Goal: Information Seeking & Learning: Check status

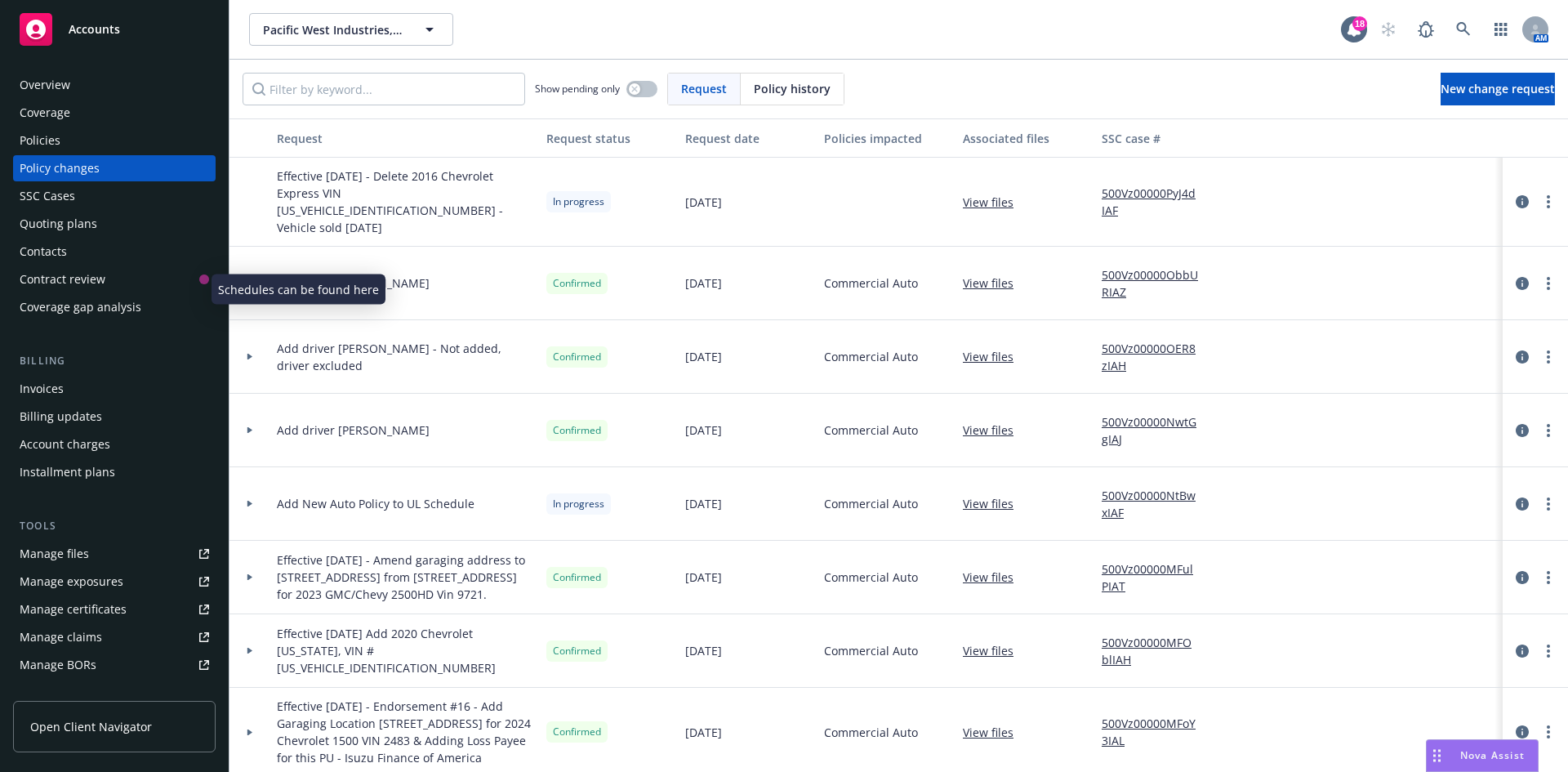
scroll to position [293, 0]
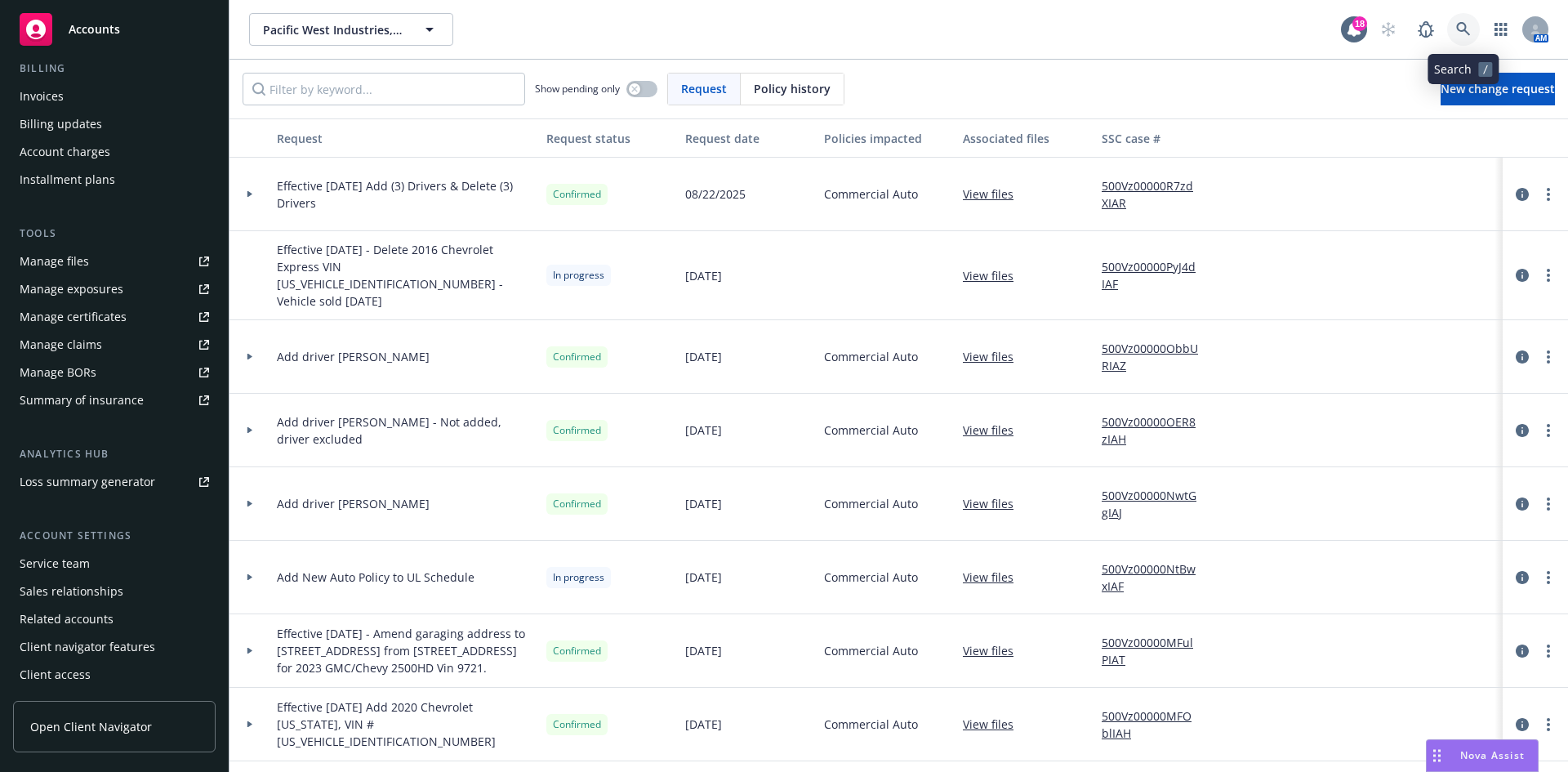
click at [1459, 21] on link at bounding box center [1463, 29] width 33 height 33
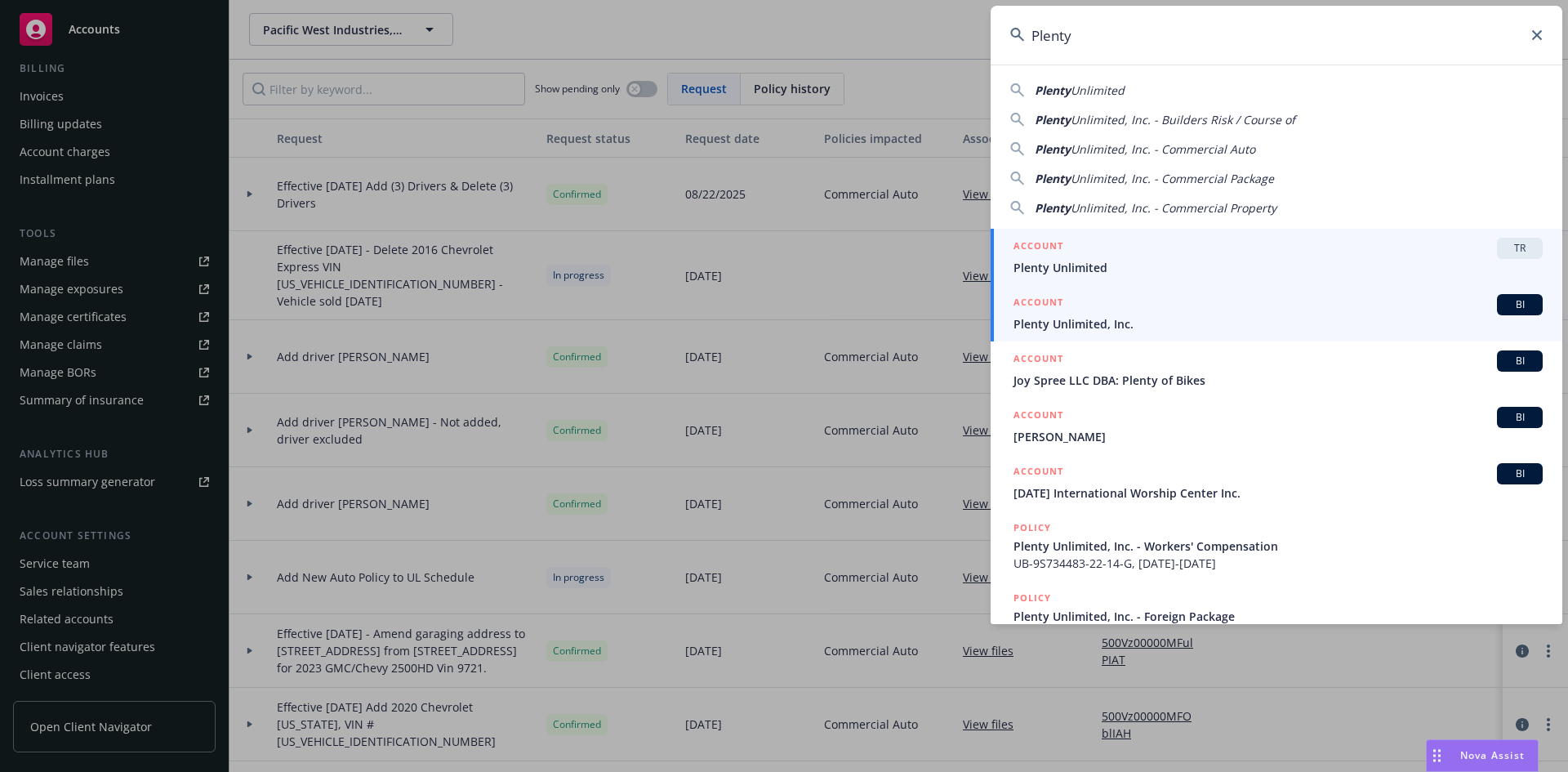
type input "Plenty"
click at [1097, 319] on span "Plenty Unlimited, Inc." at bounding box center [1278, 323] width 529 height 17
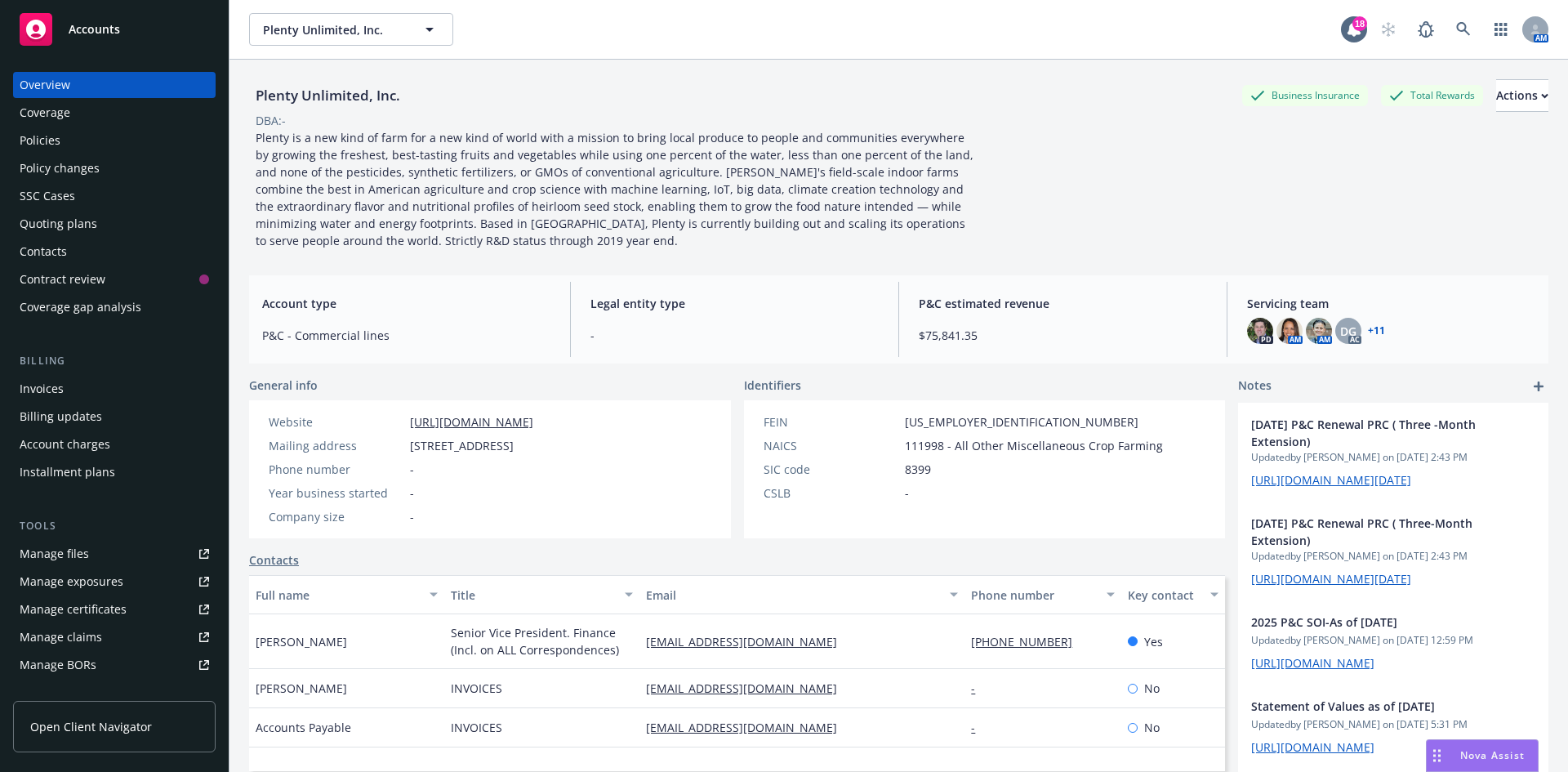
click at [81, 129] on div "Policies" at bounding box center [114, 141] width 189 height 26
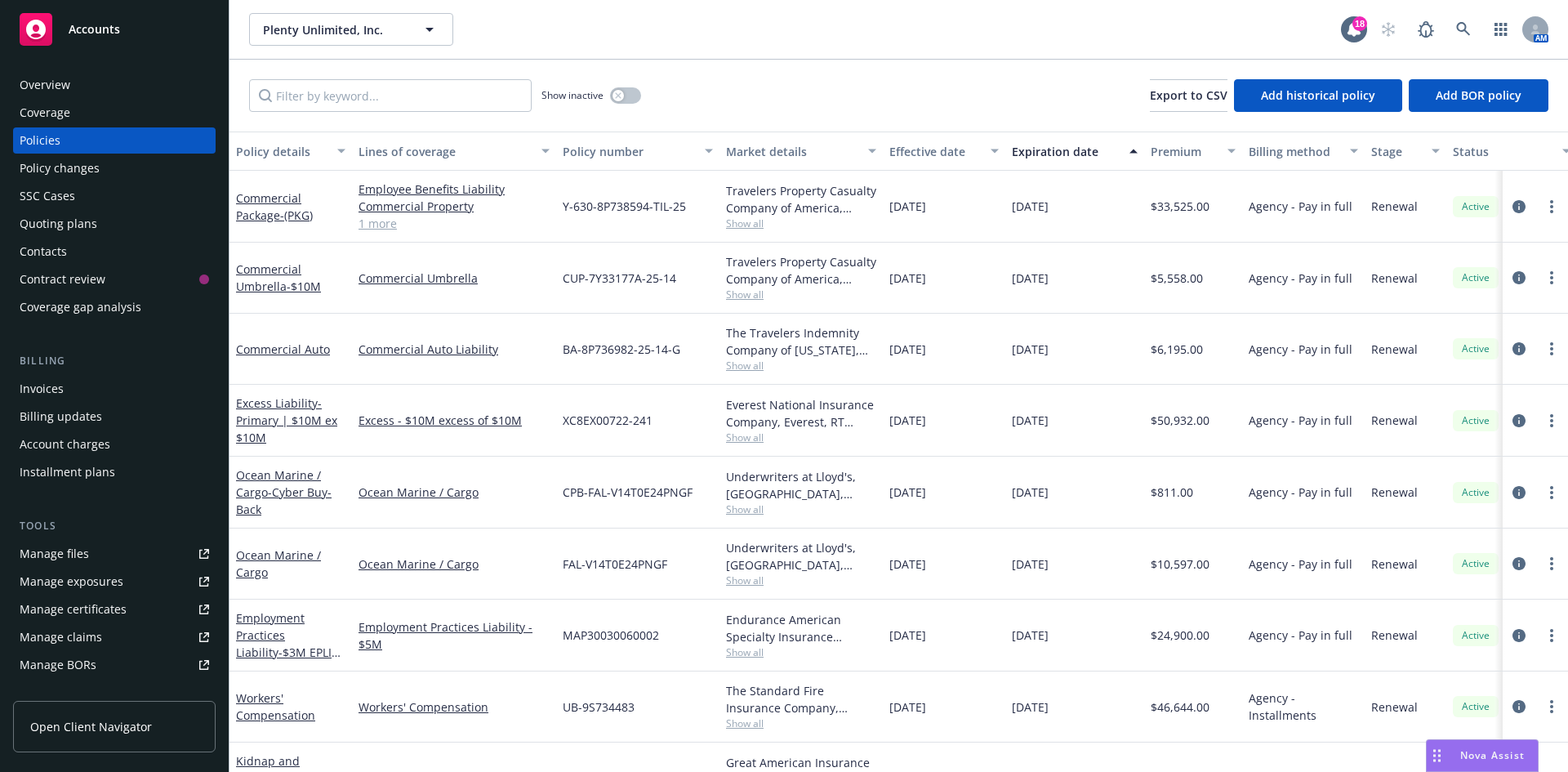
click at [73, 169] on div "Policy changes" at bounding box center [59, 168] width 80 height 26
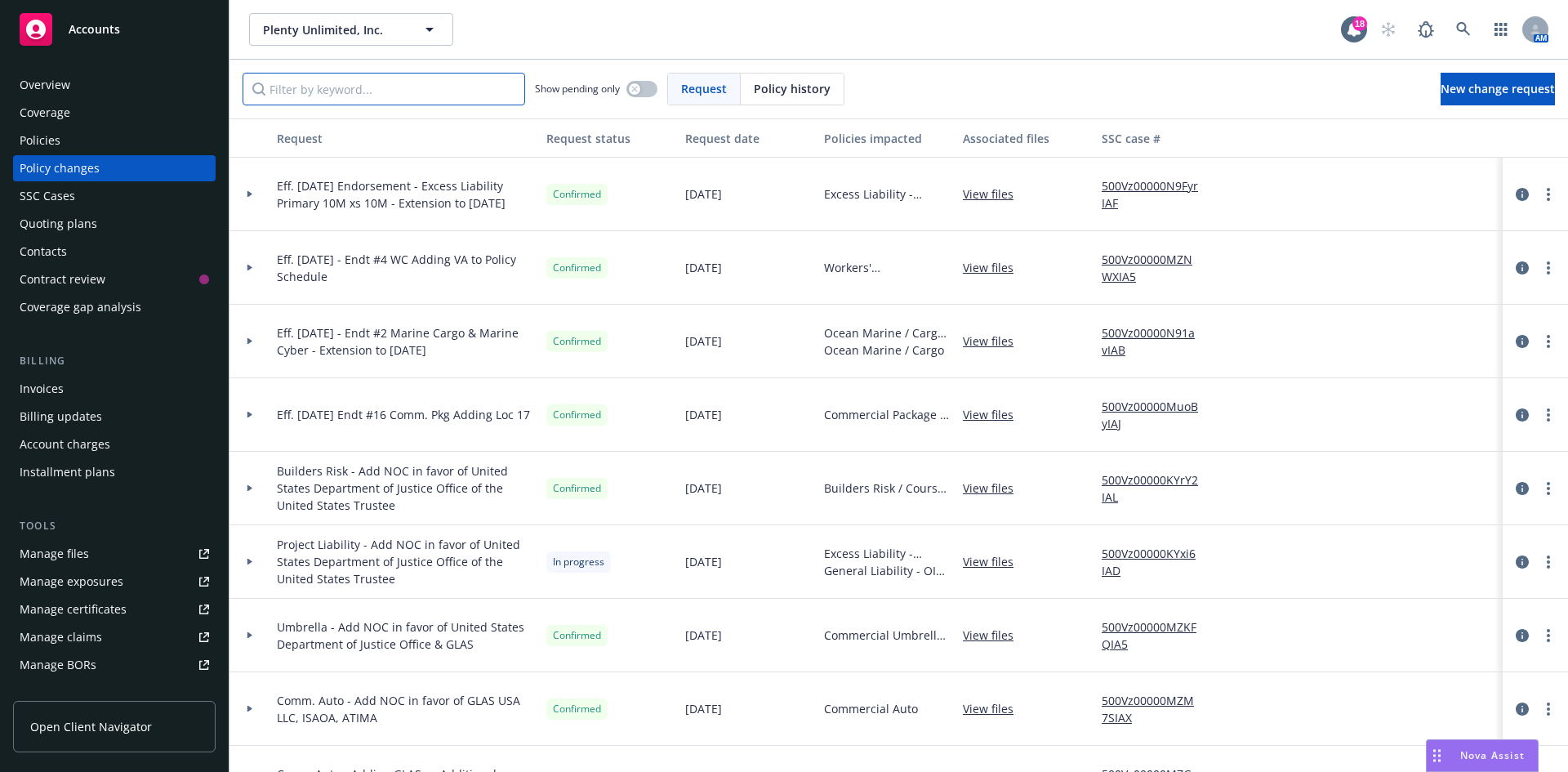
click at [377, 96] on input "Filter by keyword..." at bounding box center [383, 89] width 283 height 33
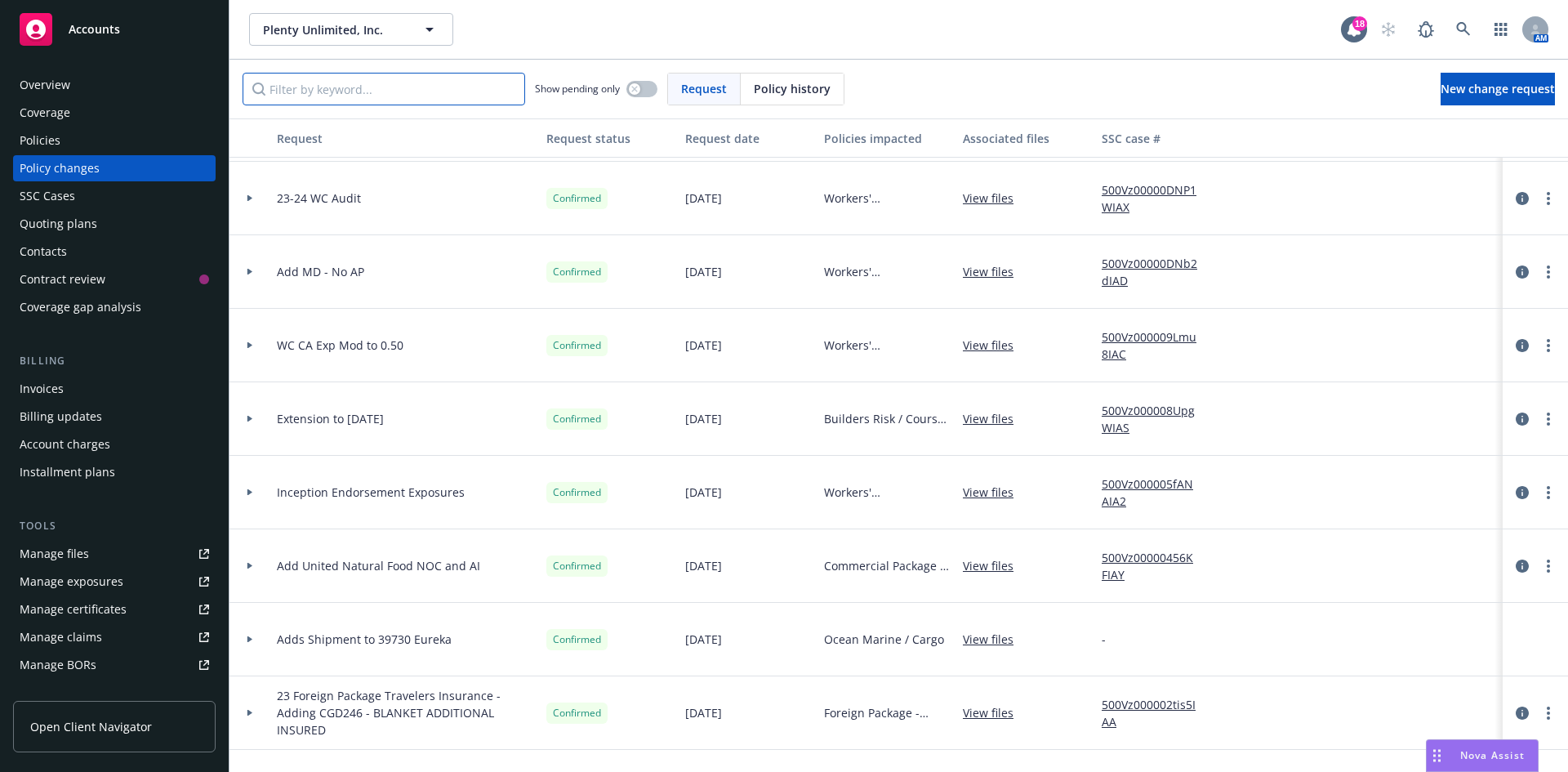
scroll to position [1880, 0]
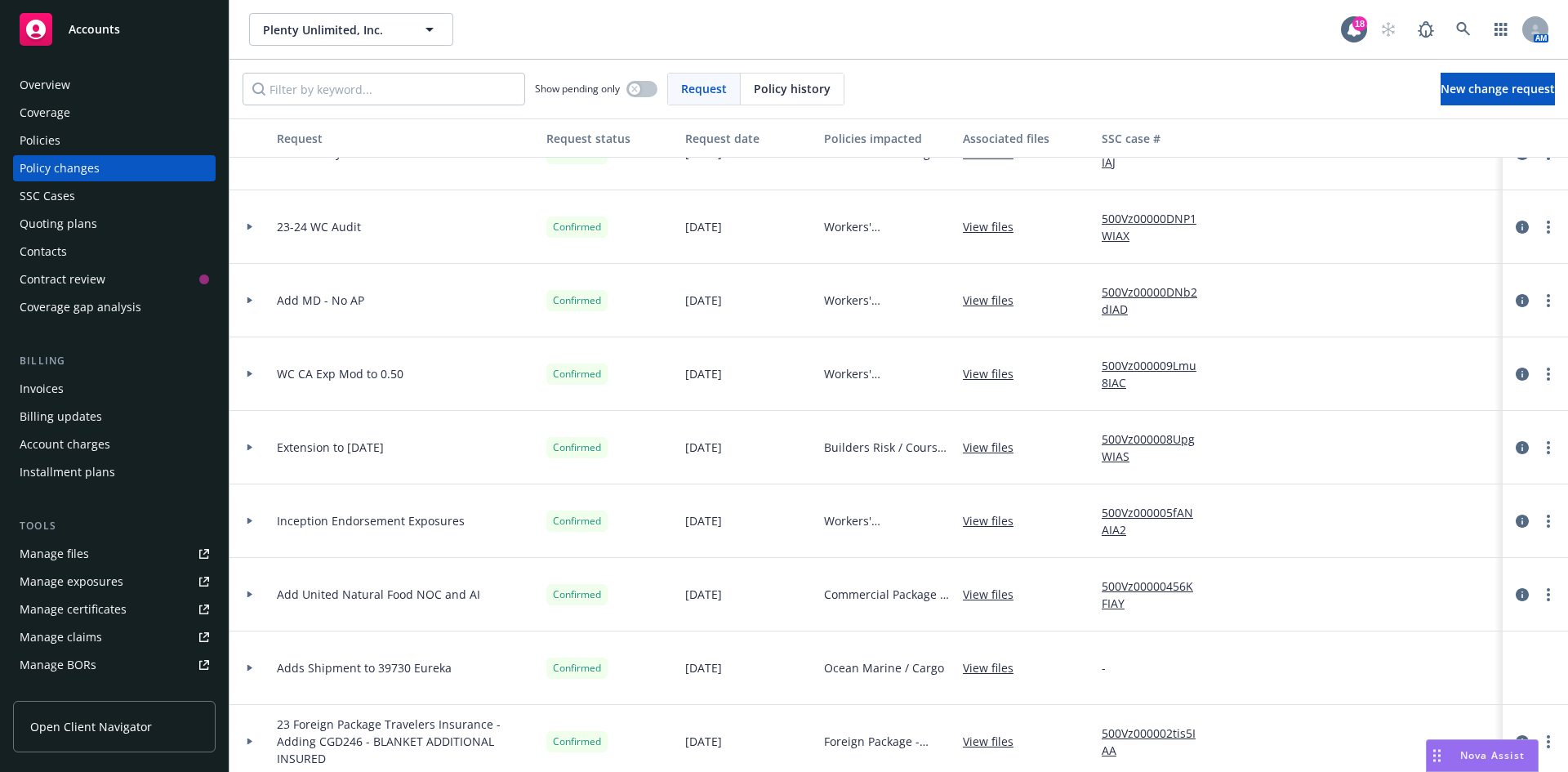
click at [4, 138] on div "Overview Coverage Policies Policy changes SSC Cases Quoting plans Contacts Cont…" at bounding box center [115, 412] width 229 height 720
click at [40, 137] on div "Policies" at bounding box center [40, 141] width 41 height 26
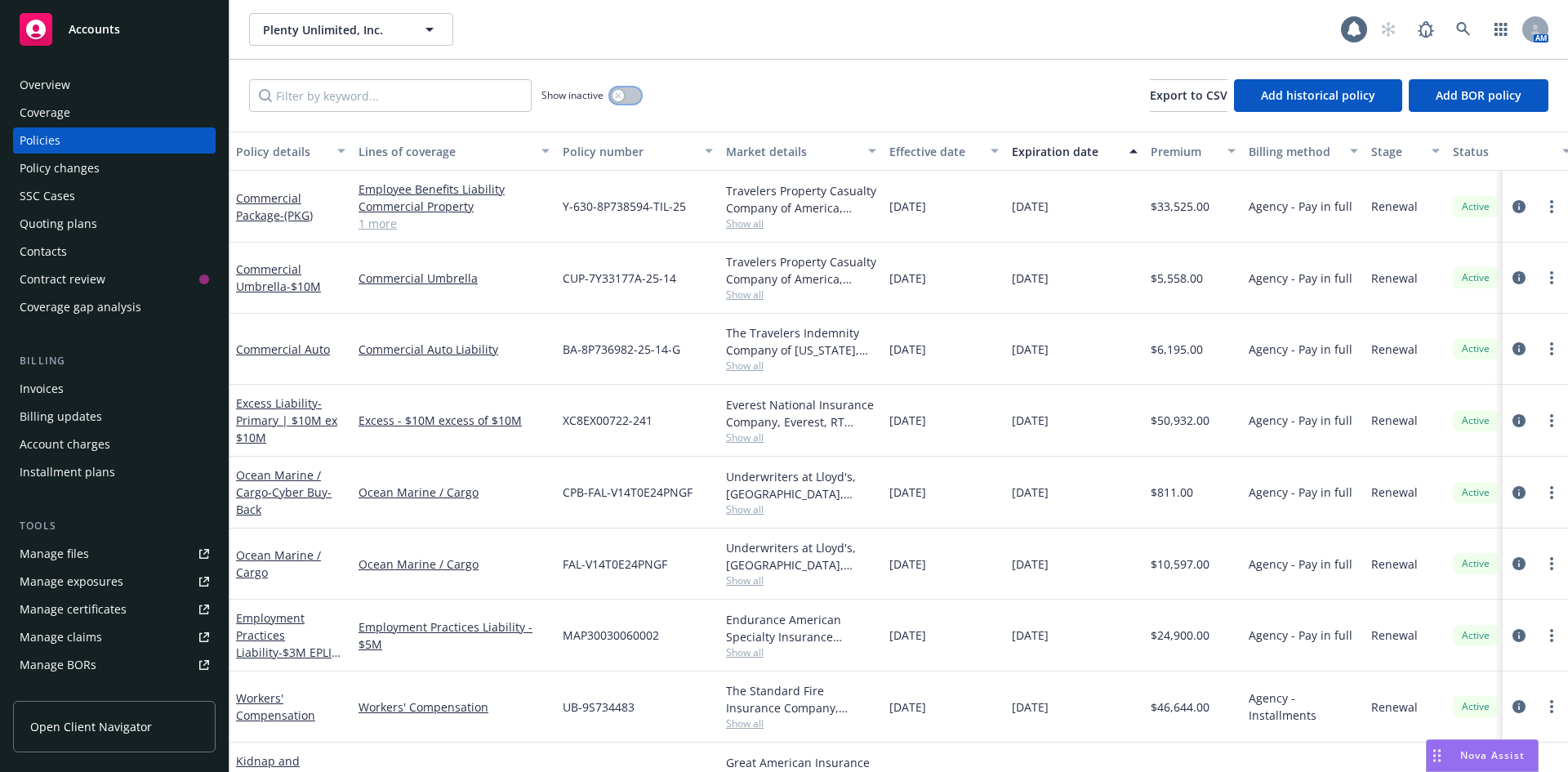
click at [629, 93] on button "button" at bounding box center [625, 95] width 31 height 17
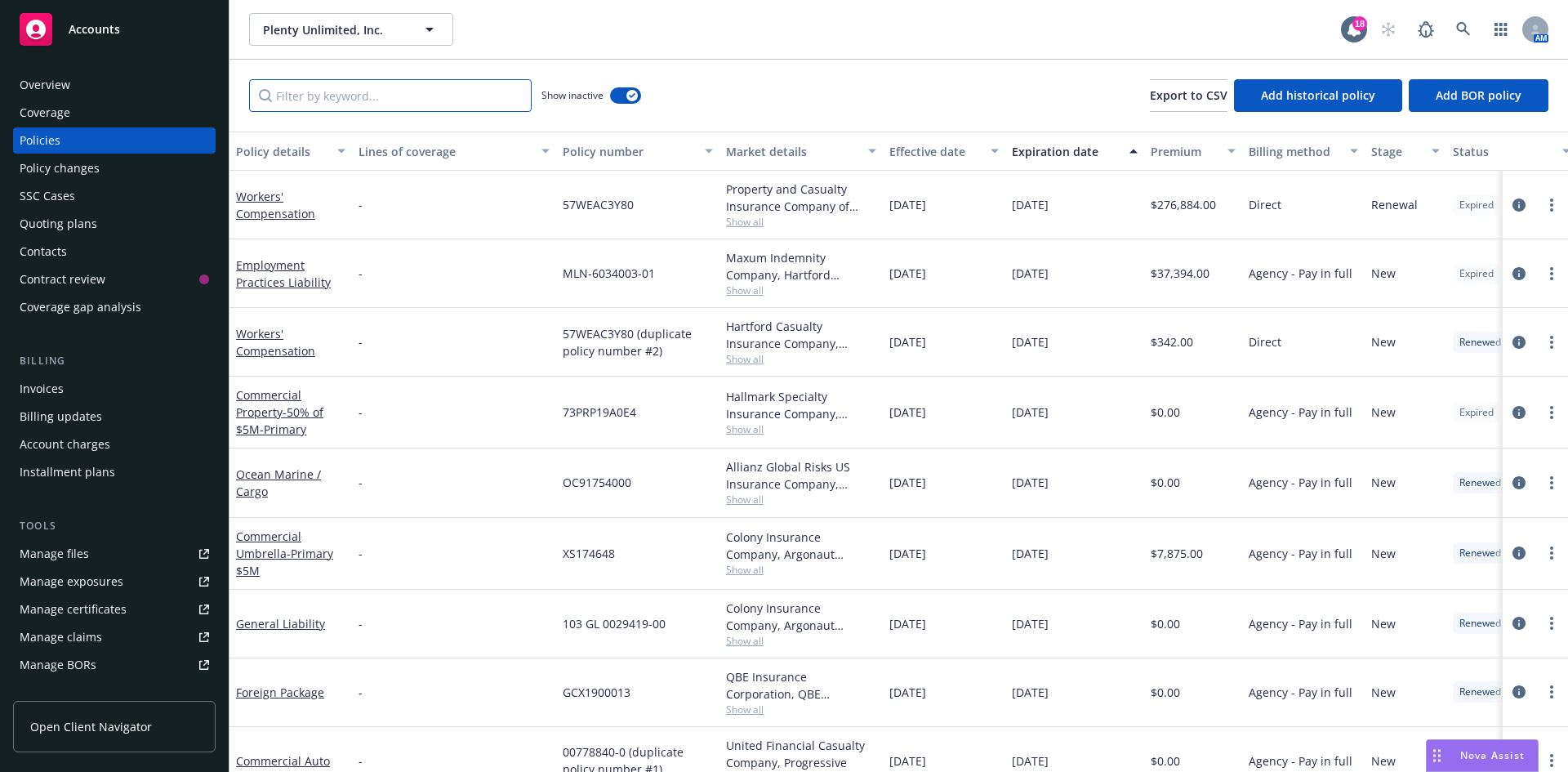
click at [416, 92] on input "Filter by keyword..." at bounding box center [390, 95] width 283 height 33
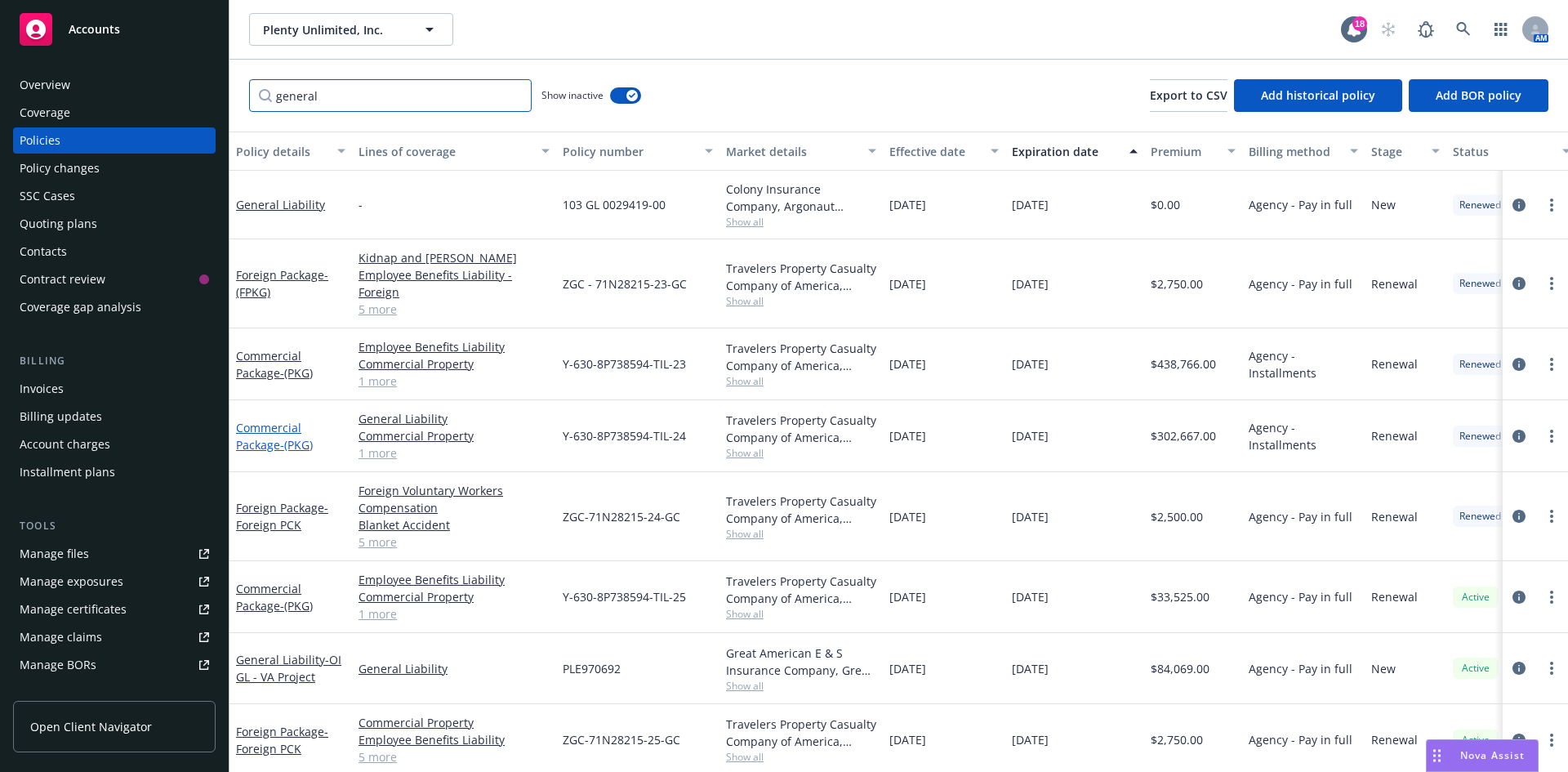
type input "general"
click at [269, 430] on link "Commercial Package - (PKG)" at bounding box center [274, 436] width 77 height 33
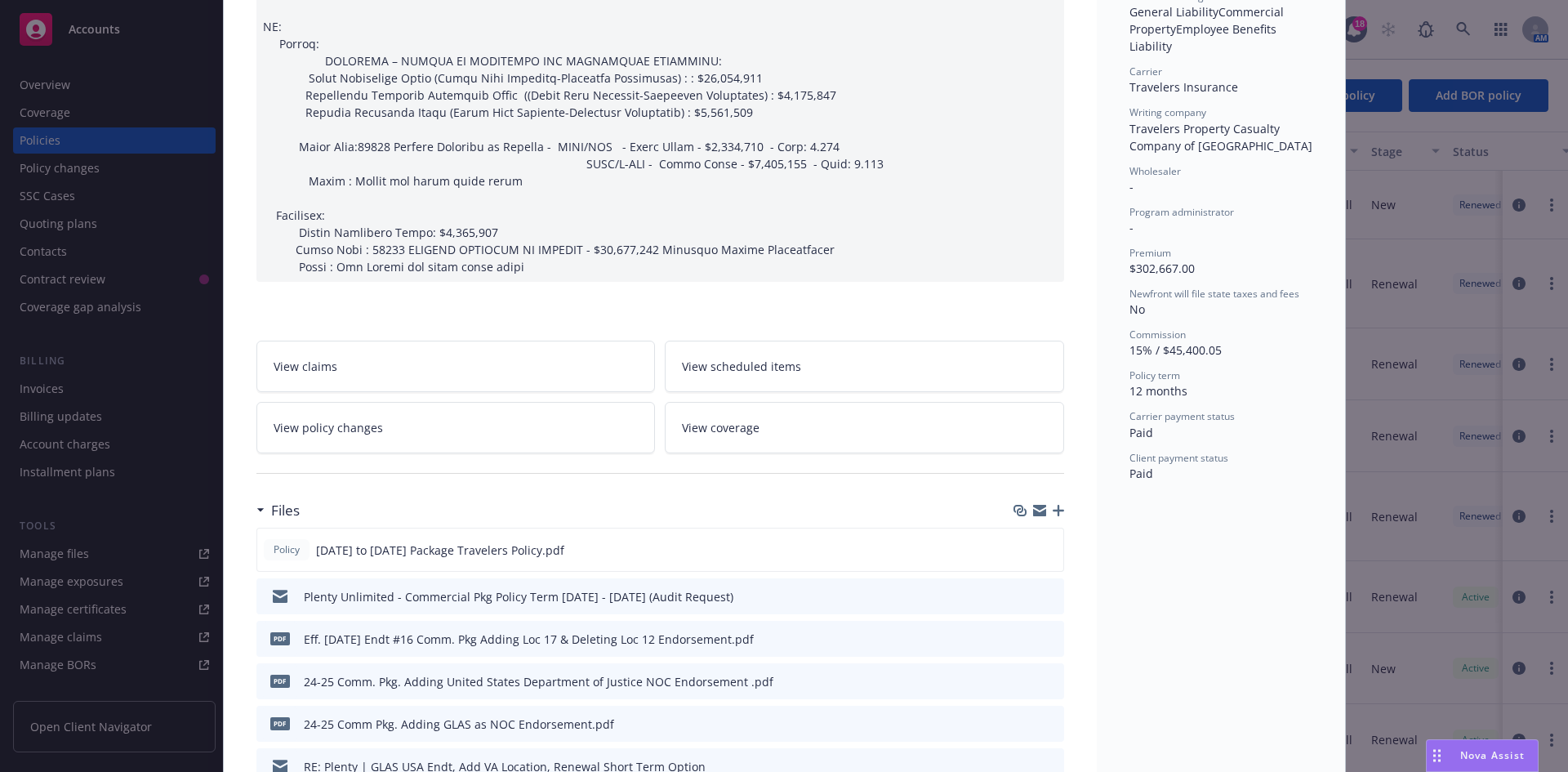
scroll to position [490, 0]
click at [394, 416] on link "View policy changes" at bounding box center [455, 427] width 399 height 51
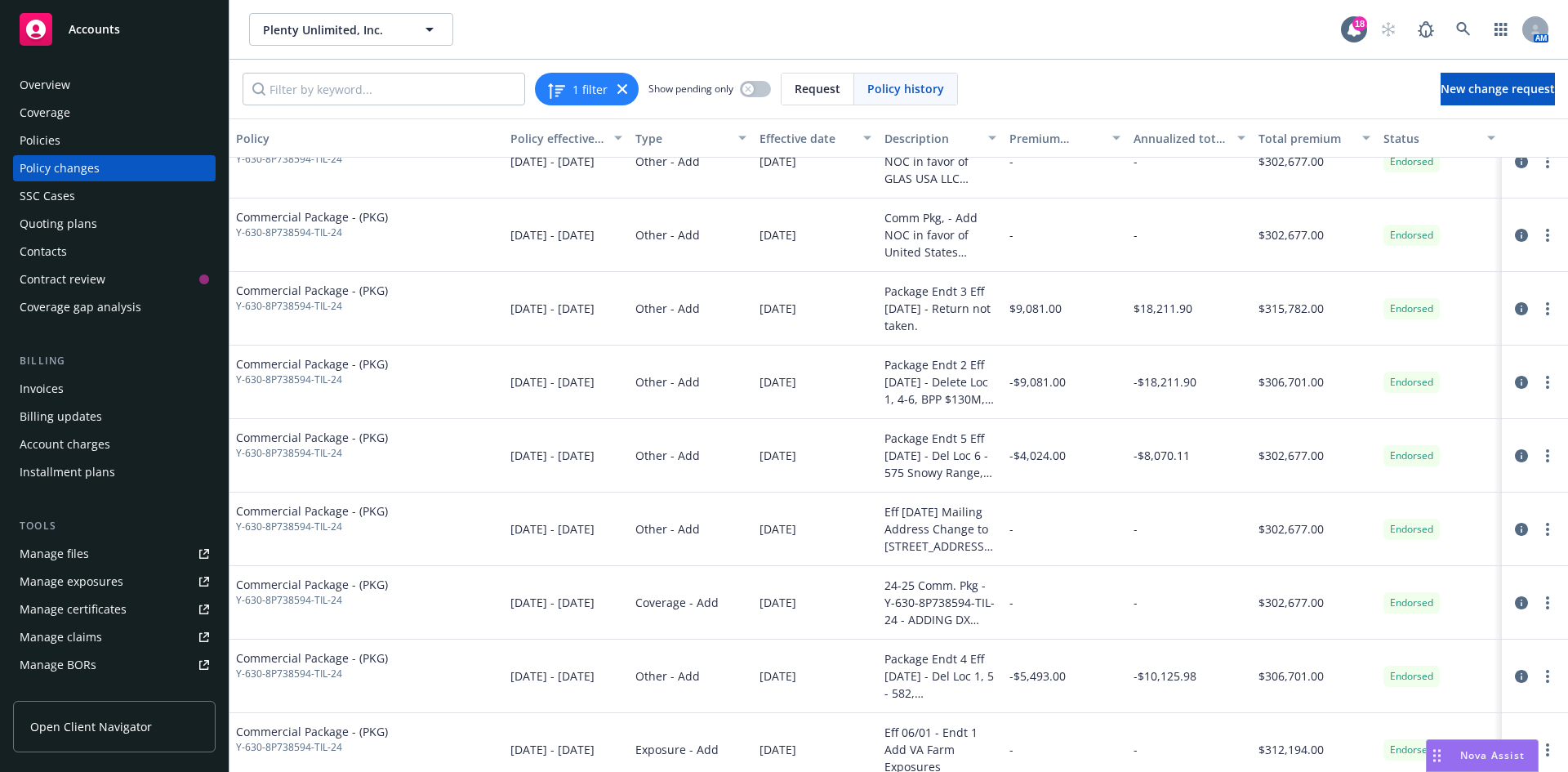
scroll to position [178, 0]
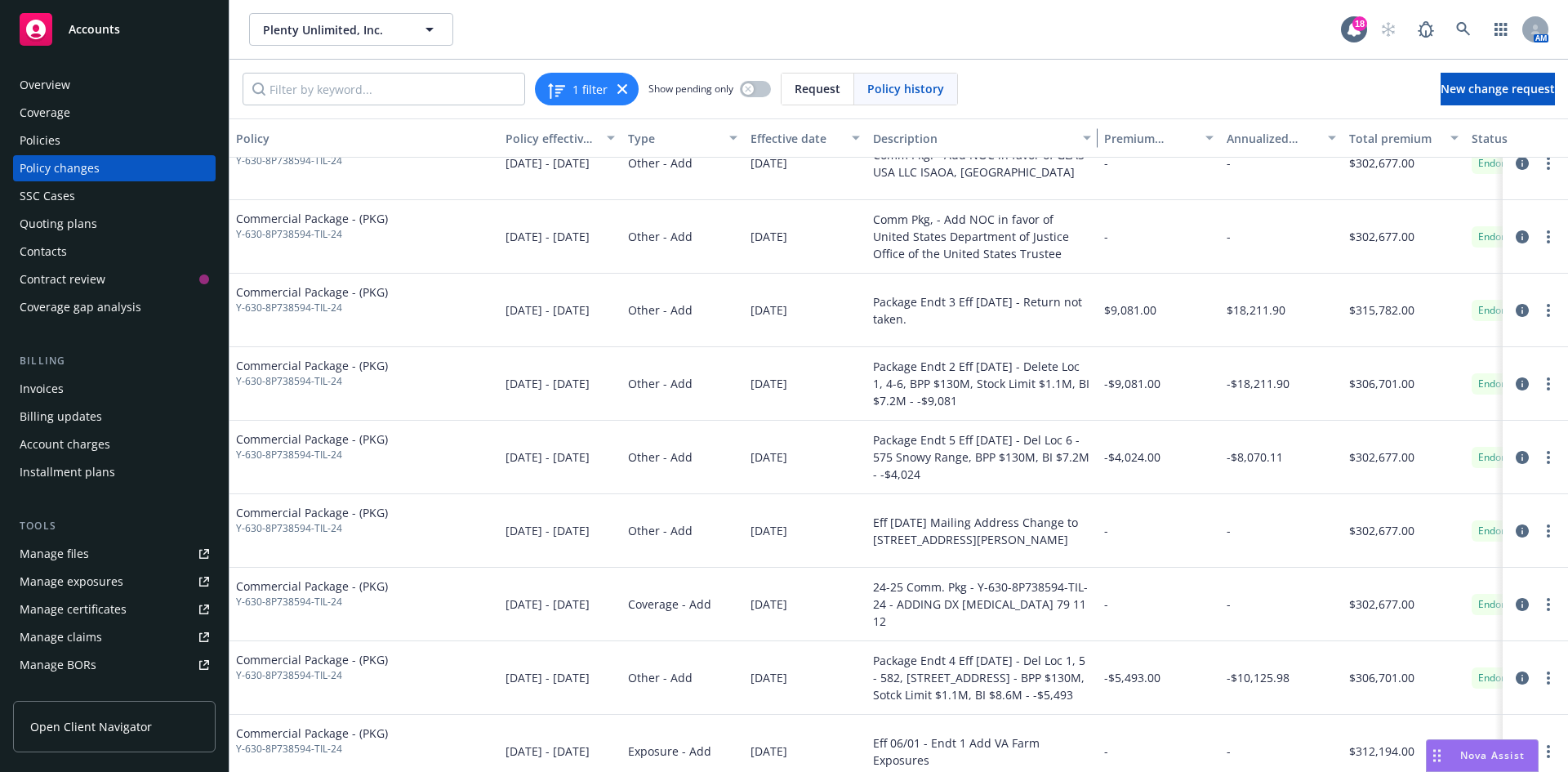
drag, startPoint x: 994, startPoint y: 130, endPoint x: 1103, endPoint y: 129, distance: 109.0
click at [1103, 129] on div "Policy Policy effective dates Type Effective date Description Premium change An…" at bounding box center [942, 137] width 1424 height 40
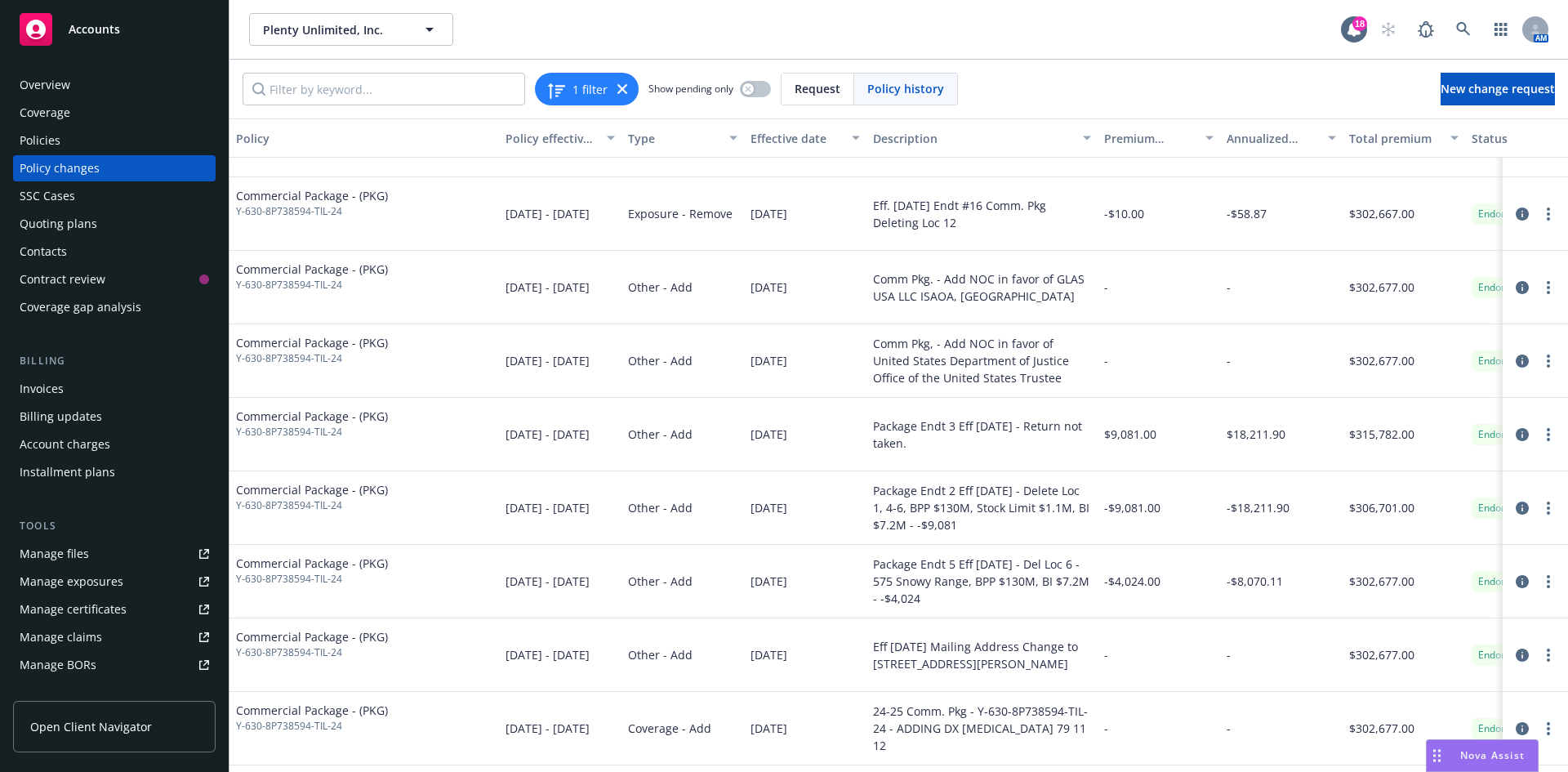
scroll to position [27, 0]
